Goal: Transaction & Acquisition: Register for event/course

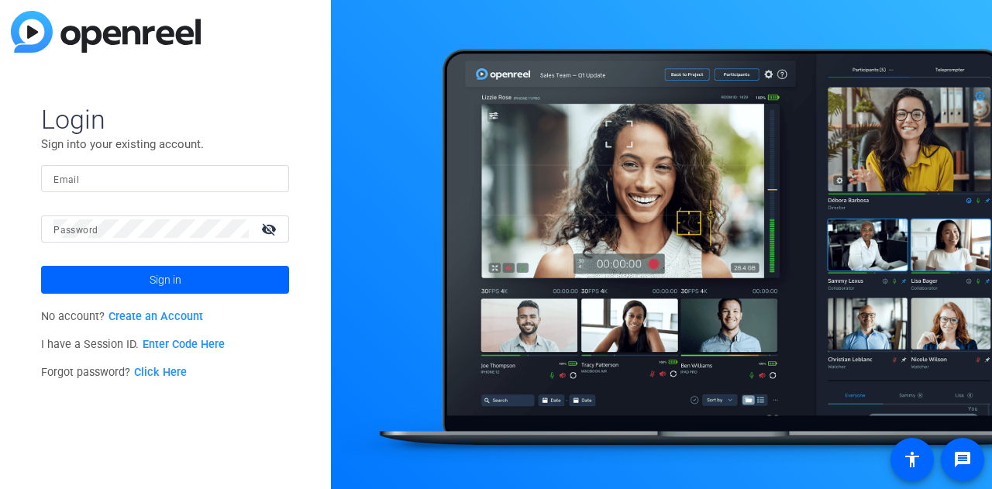
click at [136, 154] on form "Login Sign into your existing account. Email Password visibility_off Sign in" at bounding box center [165, 198] width 248 height 191
click at [130, 178] on input "Email" at bounding box center [164, 178] width 223 height 19
type input "kristen.king@gartner.com"
click at [41, 266] on button "Sign in" at bounding box center [165, 280] width 248 height 28
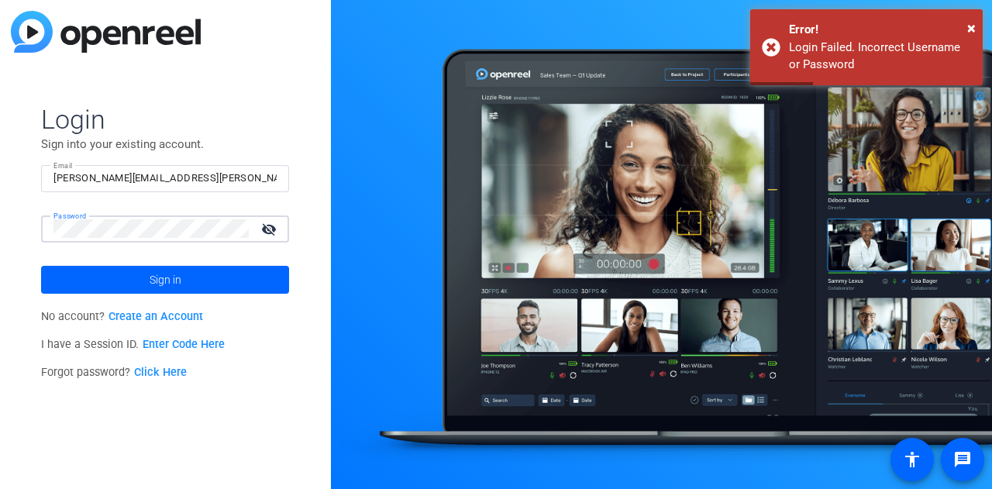
click at [0, 230] on div "Login Sign into your existing account. Email kristen.king@gartner.com Password …" at bounding box center [165, 244] width 331 height 489
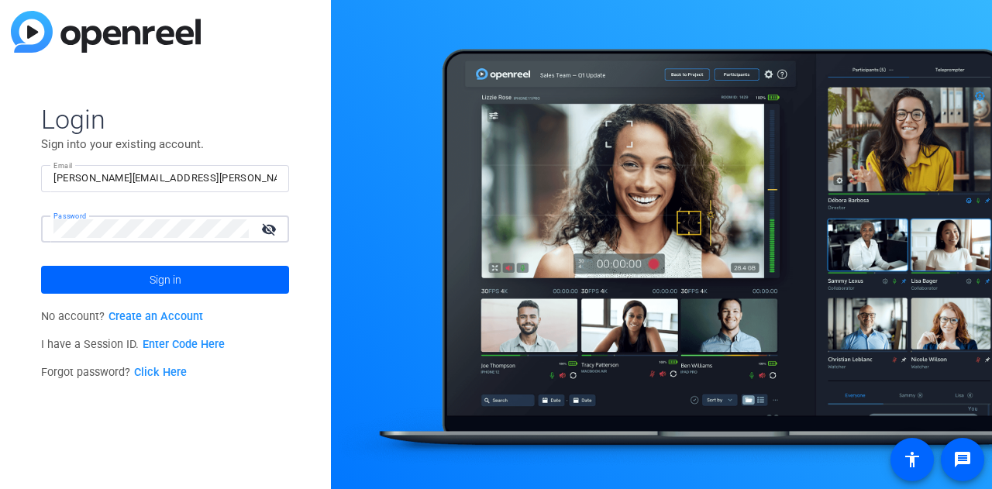
click at [41, 266] on button "Sign in" at bounding box center [165, 280] width 248 height 28
click at [174, 321] on link "Create an Account" at bounding box center [155, 316] width 95 height 13
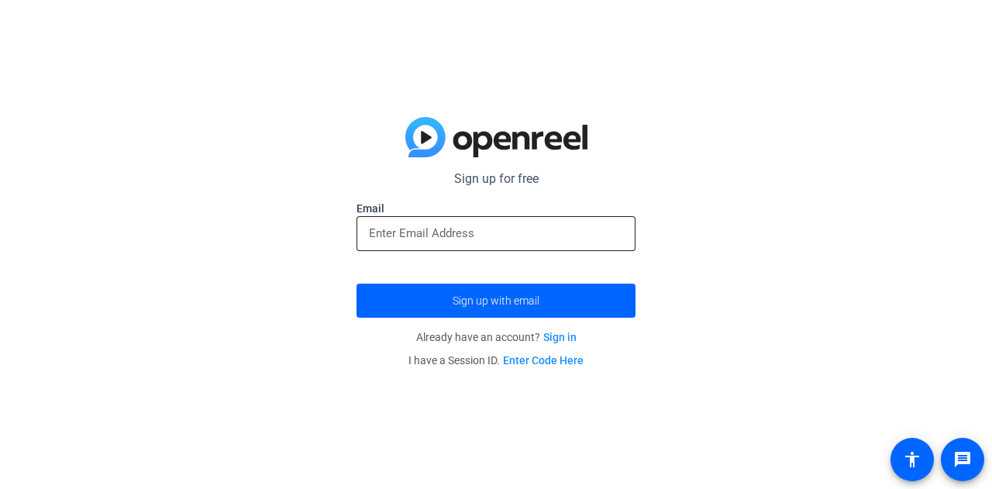
click at [475, 229] on input "email" at bounding box center [496, 233] width 254 height 19
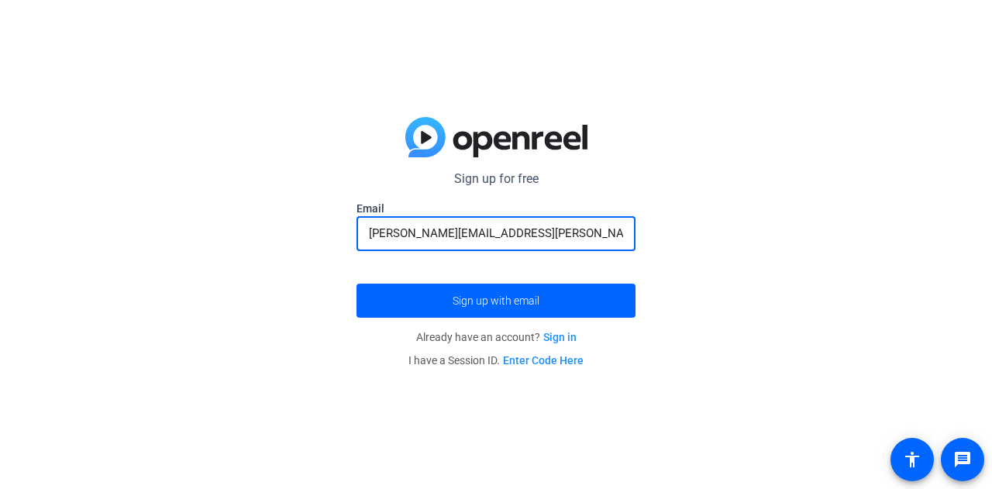
type input "kristen.king@gartner.com"
click at [356, 284] on button "Sign up with email" at bounding box center [495, 301] width 279 height 34
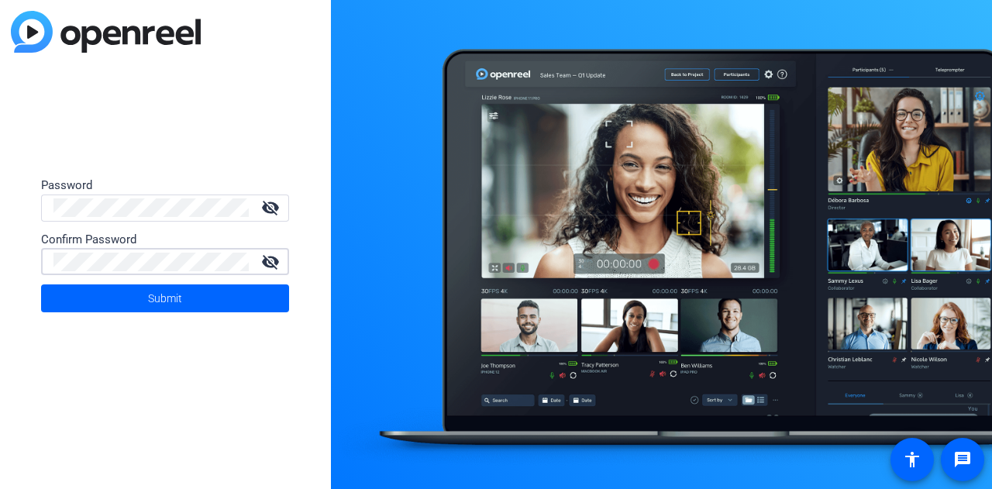
click at [41, 284] on button "Submit" at bounding box center [165, 298] width 248 height 28
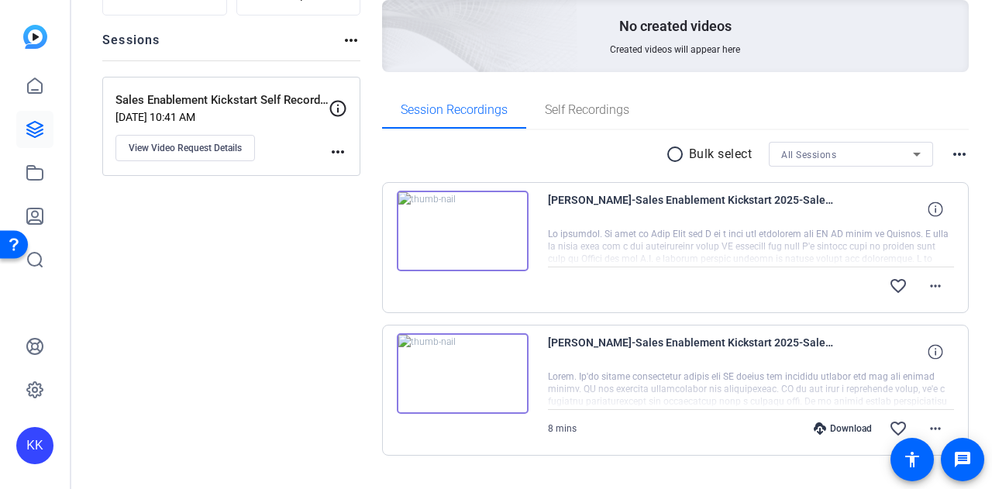
scroll to position [192, 0]
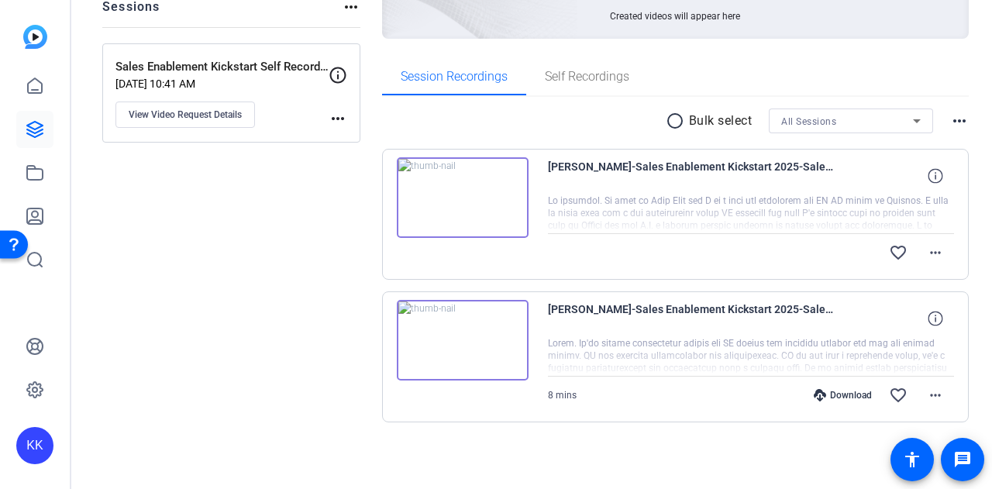
click at [454, 191] on img at bounding box center [463, 197] width 132 height 81
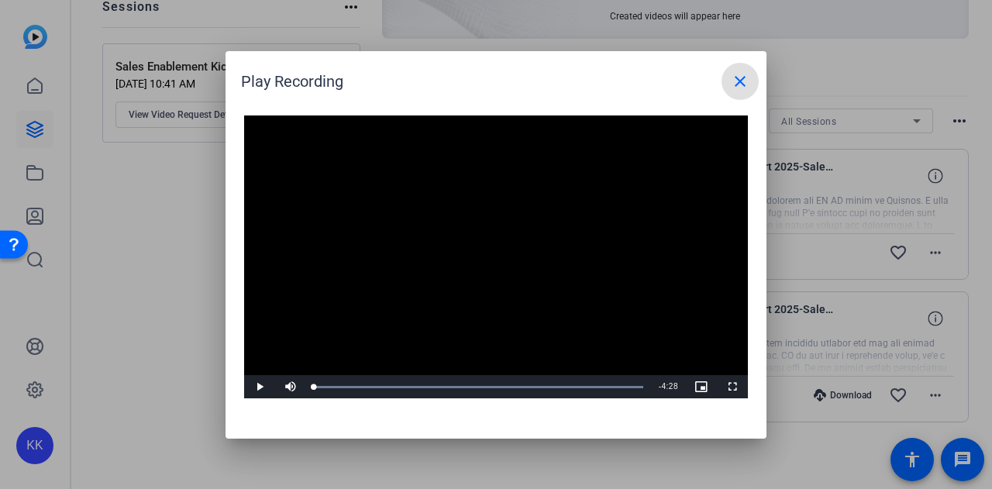
drag, startPoint x: 633, startPoint y: 384, endPoint x: 305, endPoint y: 400, distance: 328.1
click at [305, 400] on div "Video Player is loading. Play Video Play Mute Current Time 0:00 / Duration 4:28…" at bounding box center [495, 259] width 541 height 318
click at [260, 387] on span "Video Player" at bounding box center [259, 387] width 31 height 0
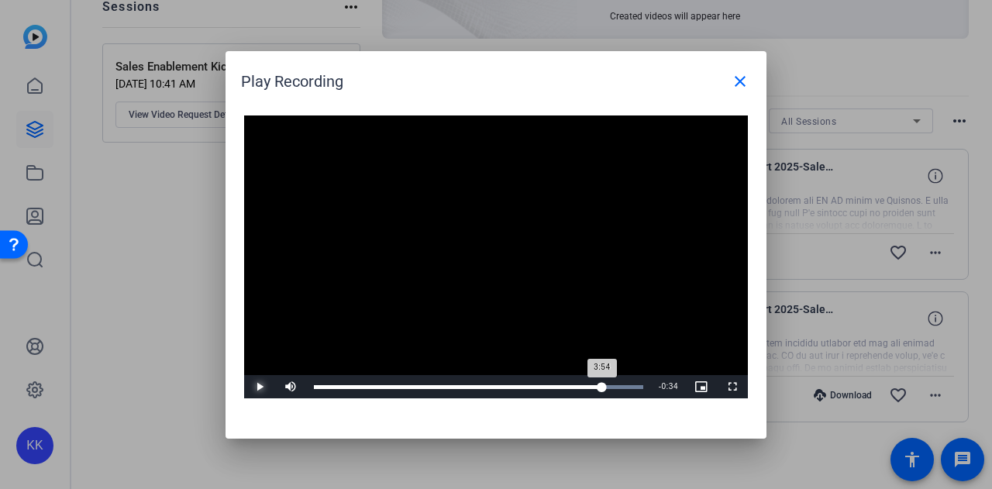
click at [602, 387] on div "Loaded : 100.00% 3:54 3:54" at bounding box center [478, 387] width 329 height 4
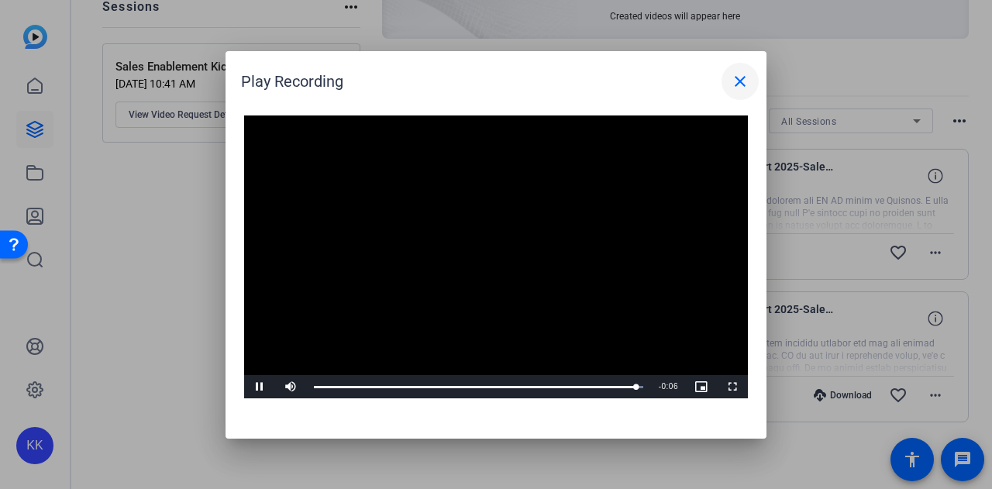
click at [737, 79] on mat-icon "close" at bounding box center [739, 81] width 19 height 19
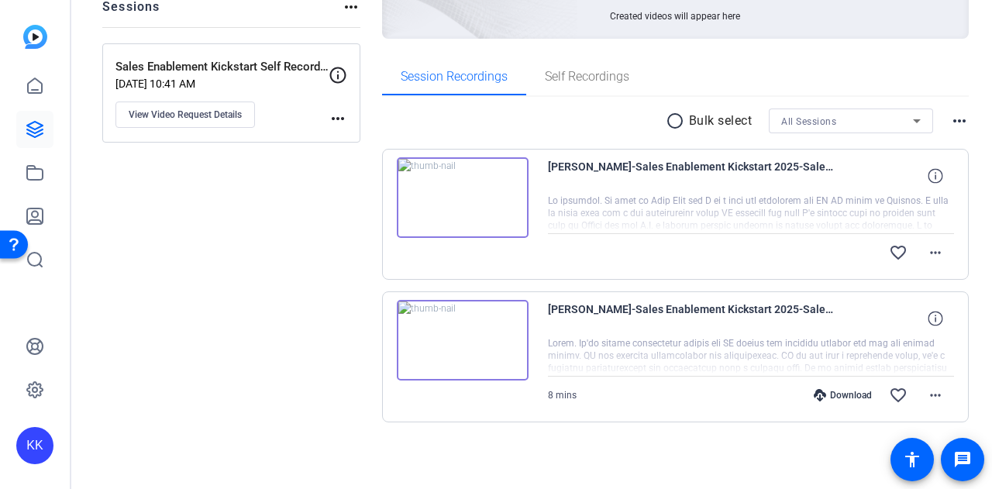
click at [483, 323] on img at bounding box center [463, 340] width 132 height 81
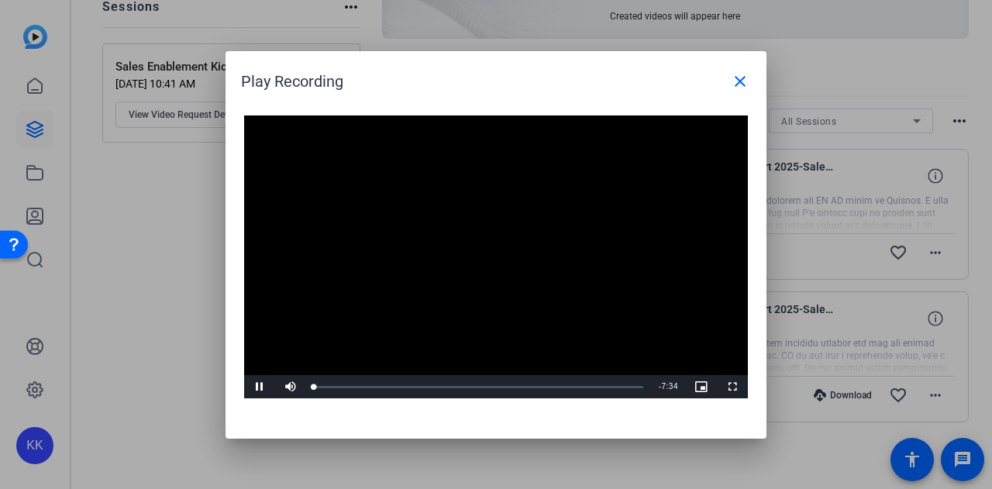
click at [486, 252] on video "Video Player" at bounding box center [496, 257] width 504 height 284
click at [332, 389] on div "Loaded : 100.00% 0:21 0:00" at bounding box center [478, 387] width 329 height 4
click at [329, 385] on div "0:22" at bounding box center [322, 387] width 16 height 4
click at [259, 387] on span "Video Player" at bounding box center [259, 387] width 31 height 0
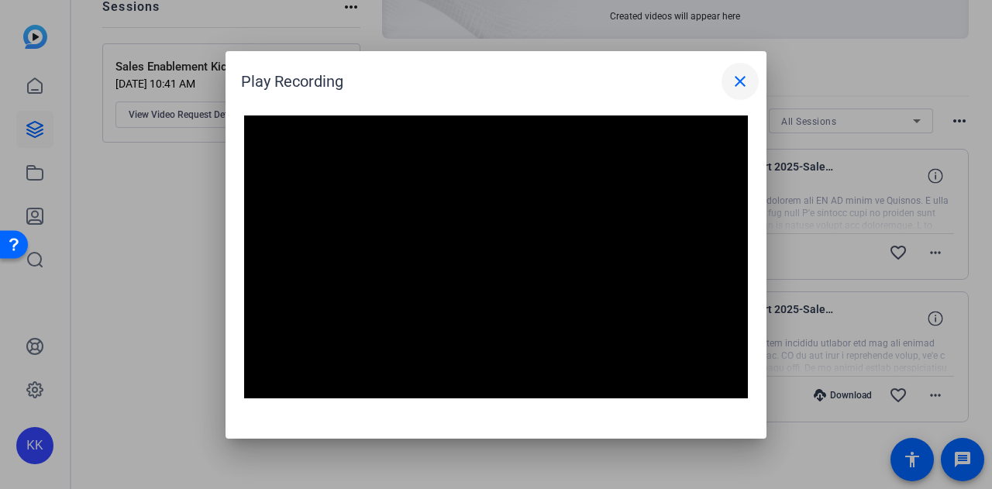
click at [744, 84] on mat-icon "close" at bounding box center [739, 81] width 19 height 19
